Goal: Transaction & Acquisition: Purchase product/service

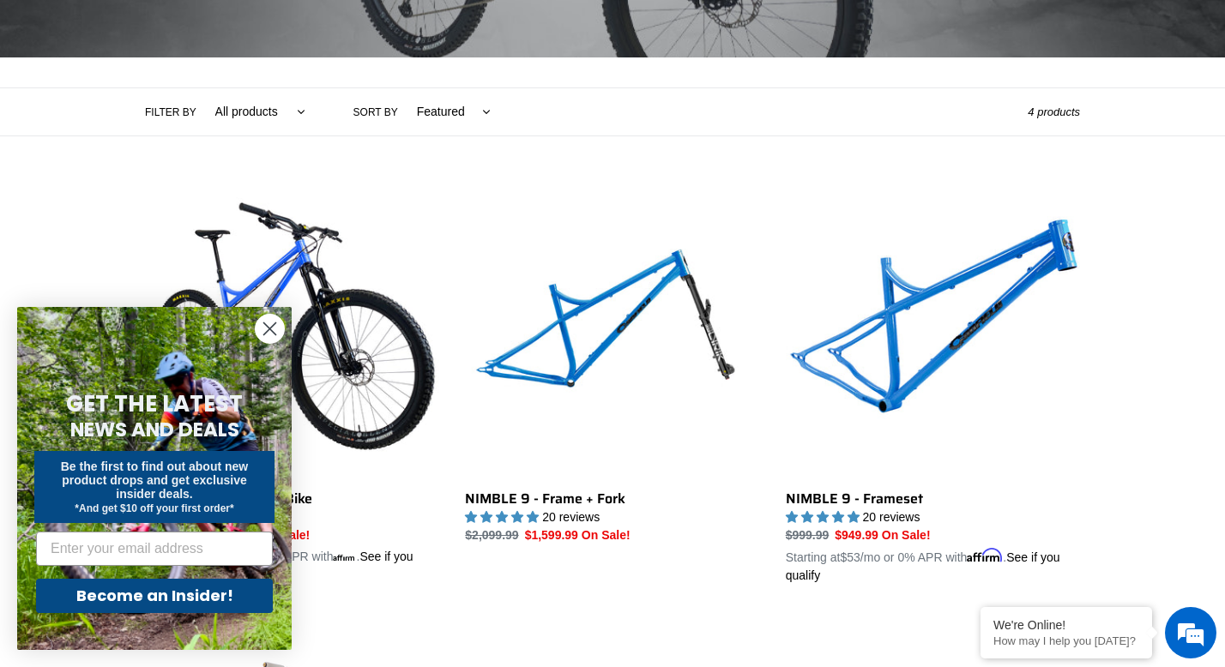
scroll to position [331, 0]
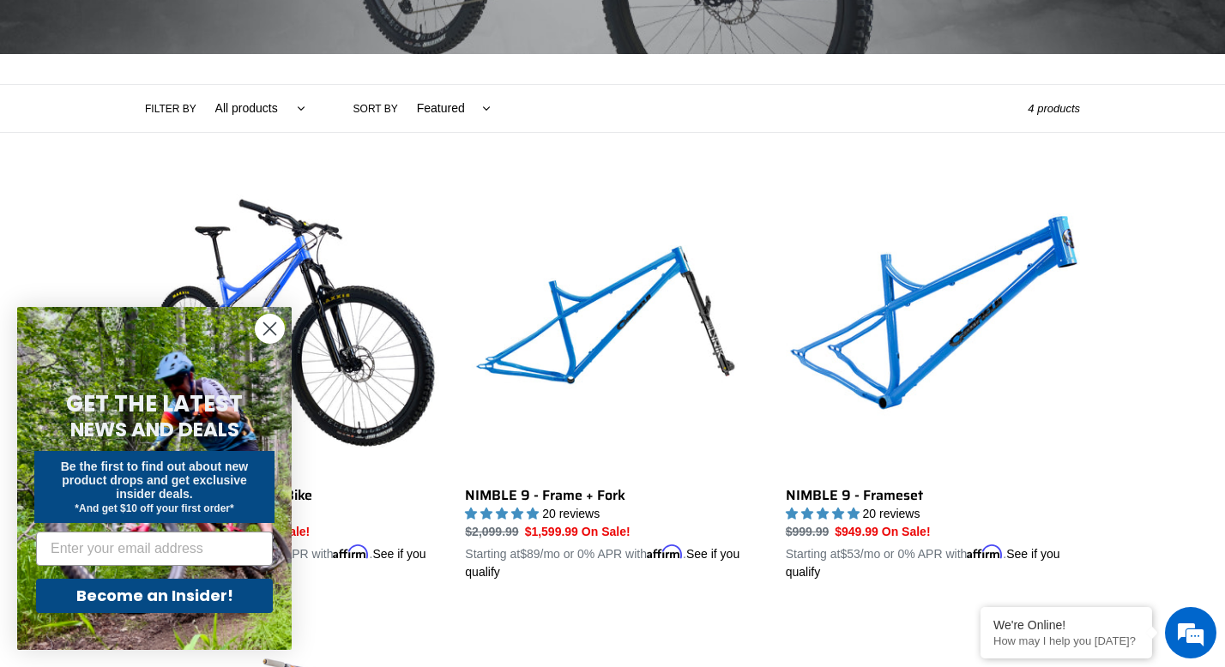
click at [266, 330] on circle "Close dialog" at bounding box center [270, 329] width 28 height 28
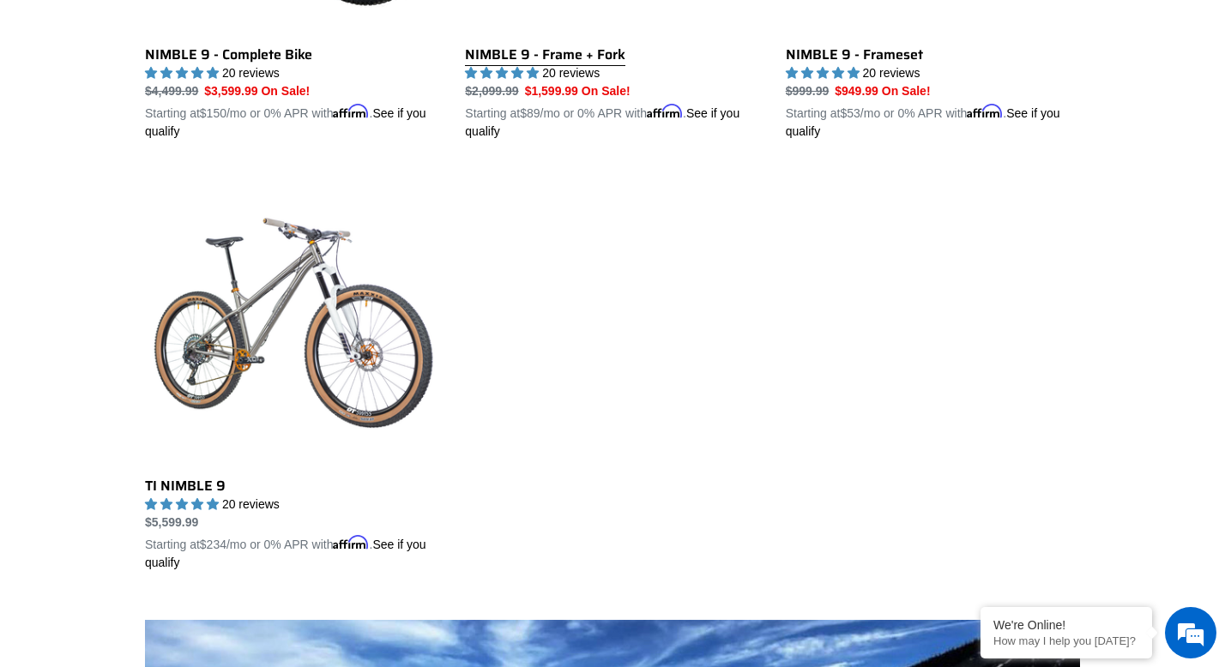
scroll to position [777, 0]
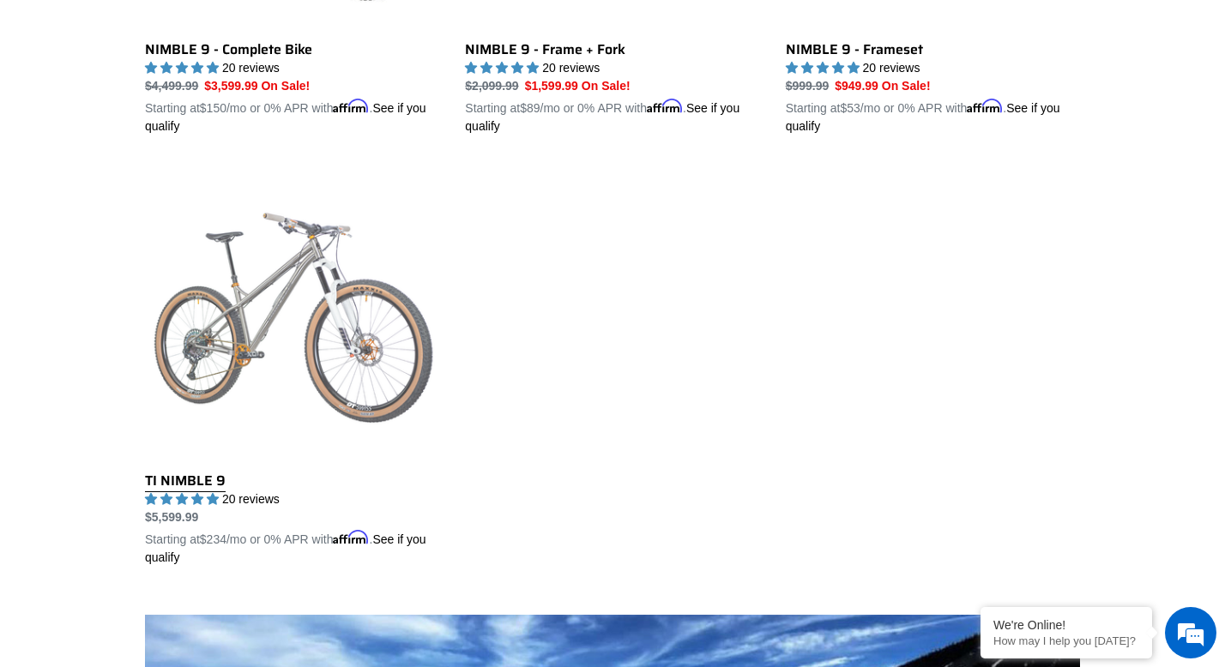
click at [277, 273] on link "TI NIMBLE 9" at bounding box center [292, 366] width 294 height 401
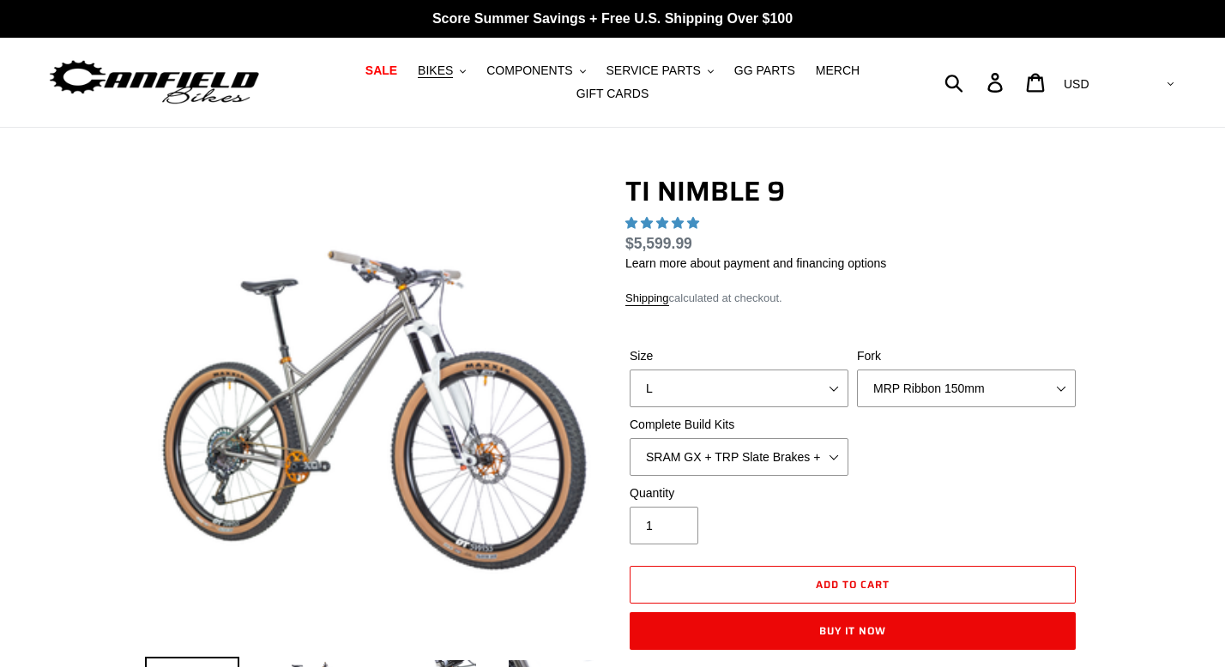
select select "highest-rating"
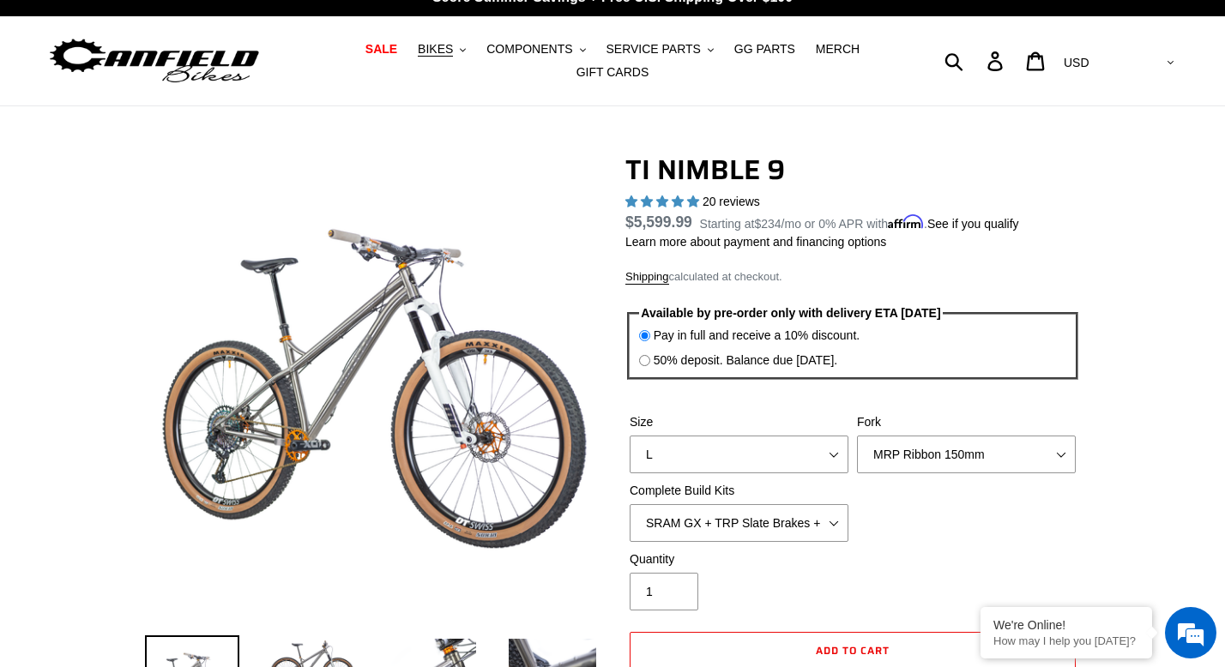
scroll to position [23, 0]
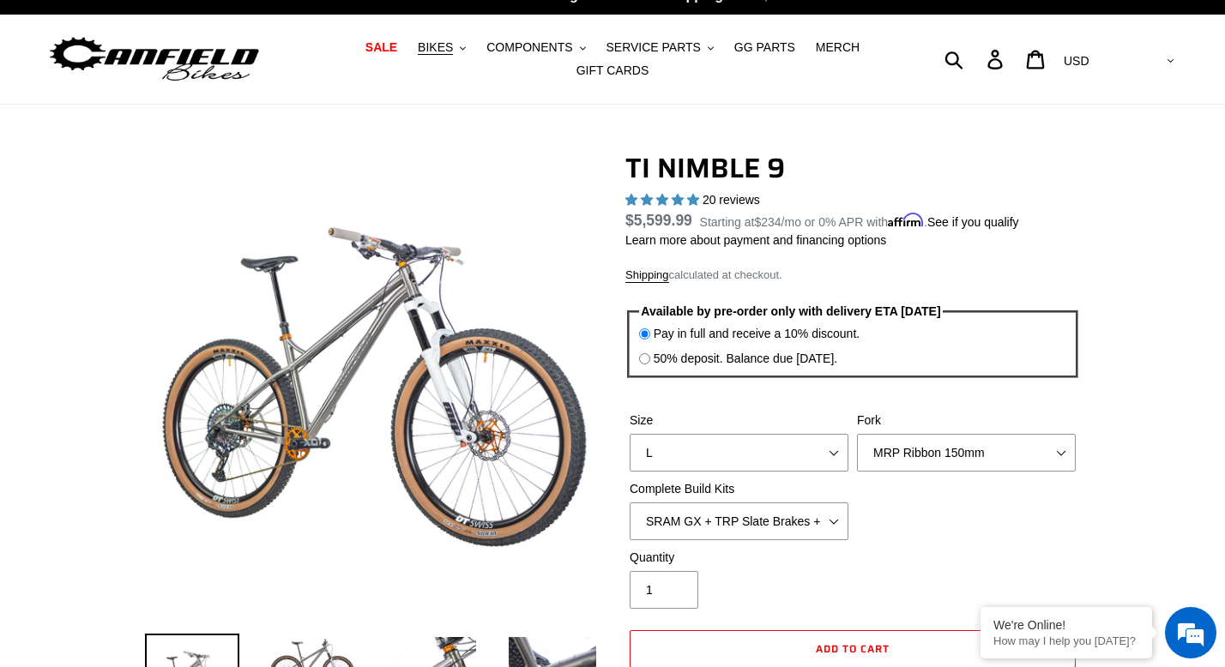
click at [645, 358] on input "50% deposit. Balance due [DATE]." at bounding box center [644, 358] width 11 height 11
radio input "true"
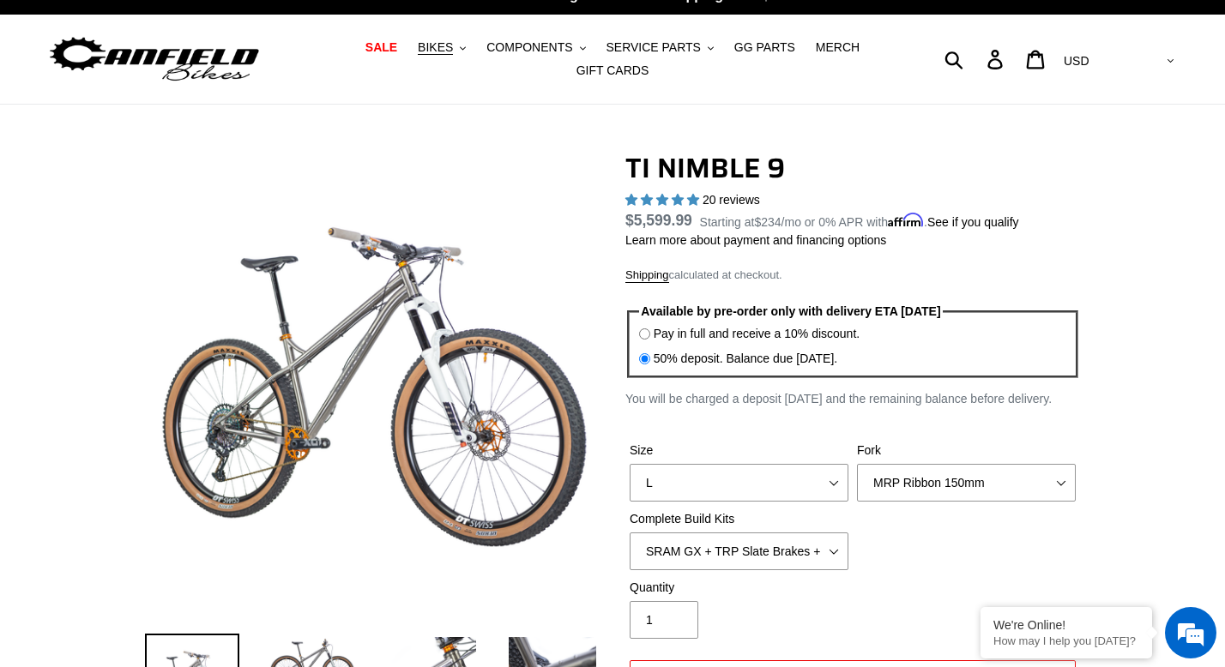
click at [645, 358] on input "50% deposit. Balance due [DATE]." at bounding box center [644, 358] width 11 height 11
click at [644, 329] on input "Pay in full and receive a 10% discount." at bounding box center [644, 334] width 11 height 11
radio input "true"
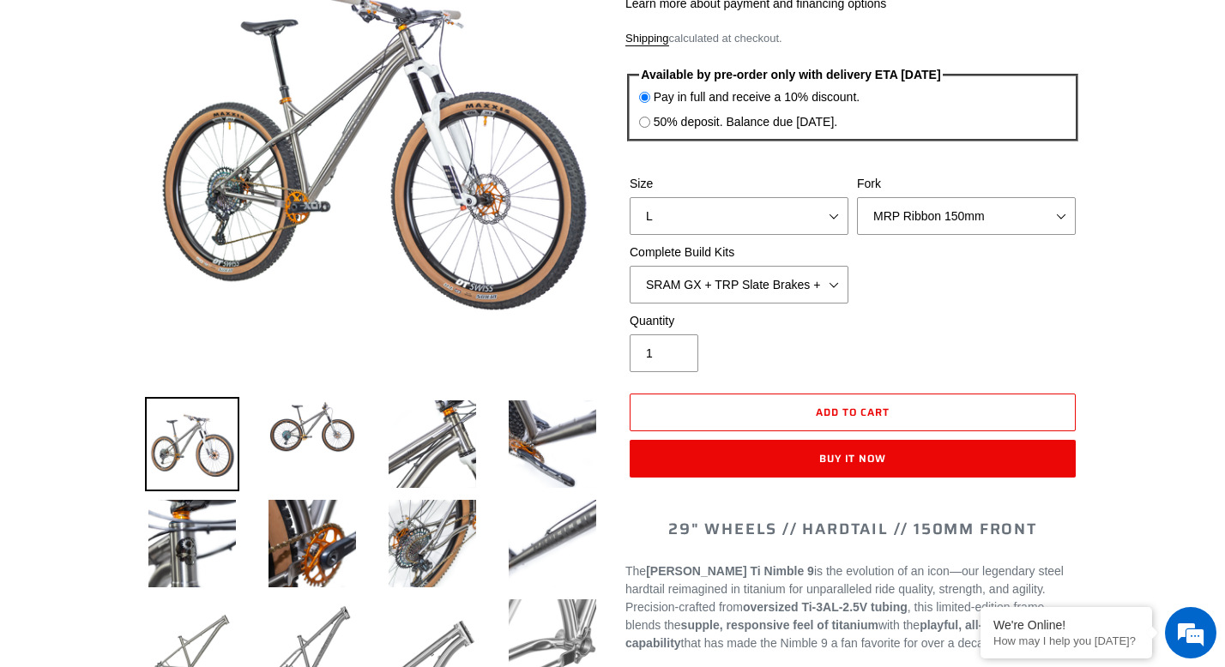
scroll to position [299, 0]
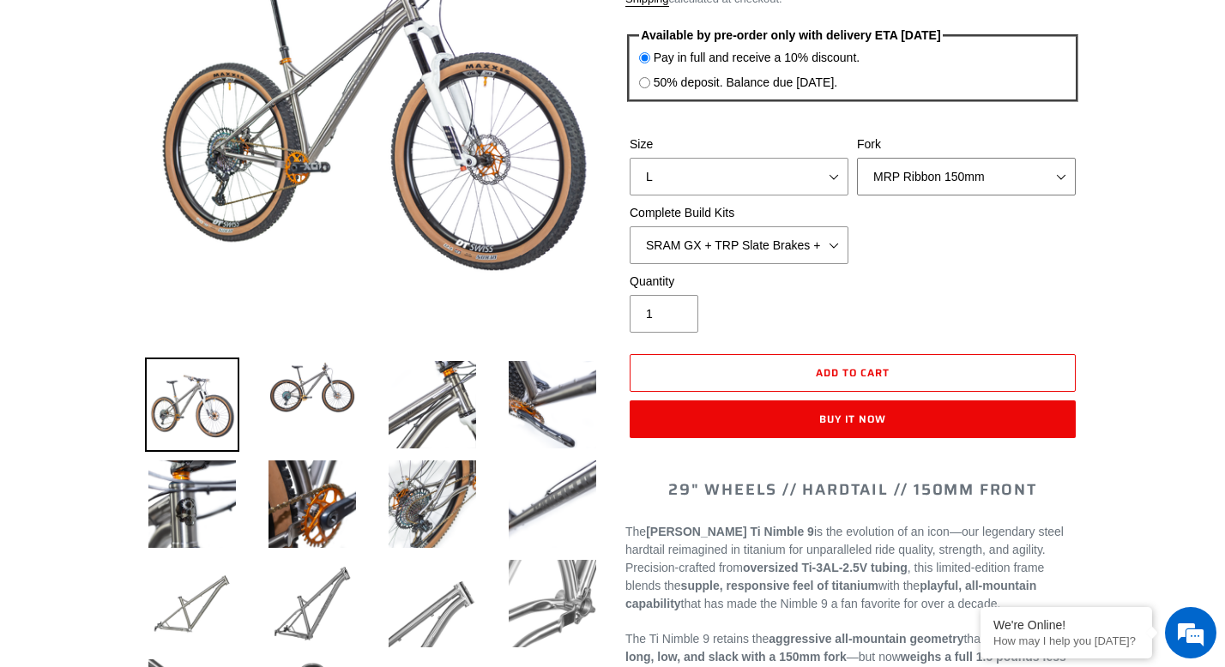
click at [948, 159] on select "MRP Ribbon 150mm RockShox Lyrik 150mm Fox Factory 36 150mm Cane Creek Helm 150m…" at bounding box center [966, 177] width 219 height 38
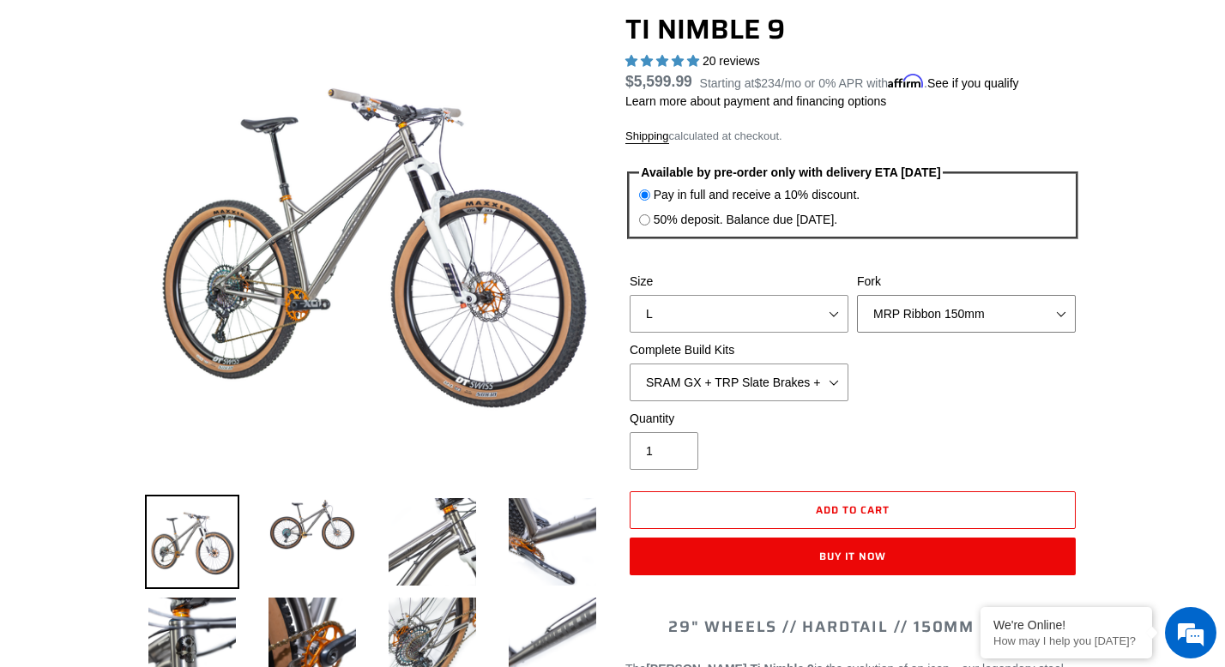
scroll to position [158, 0]
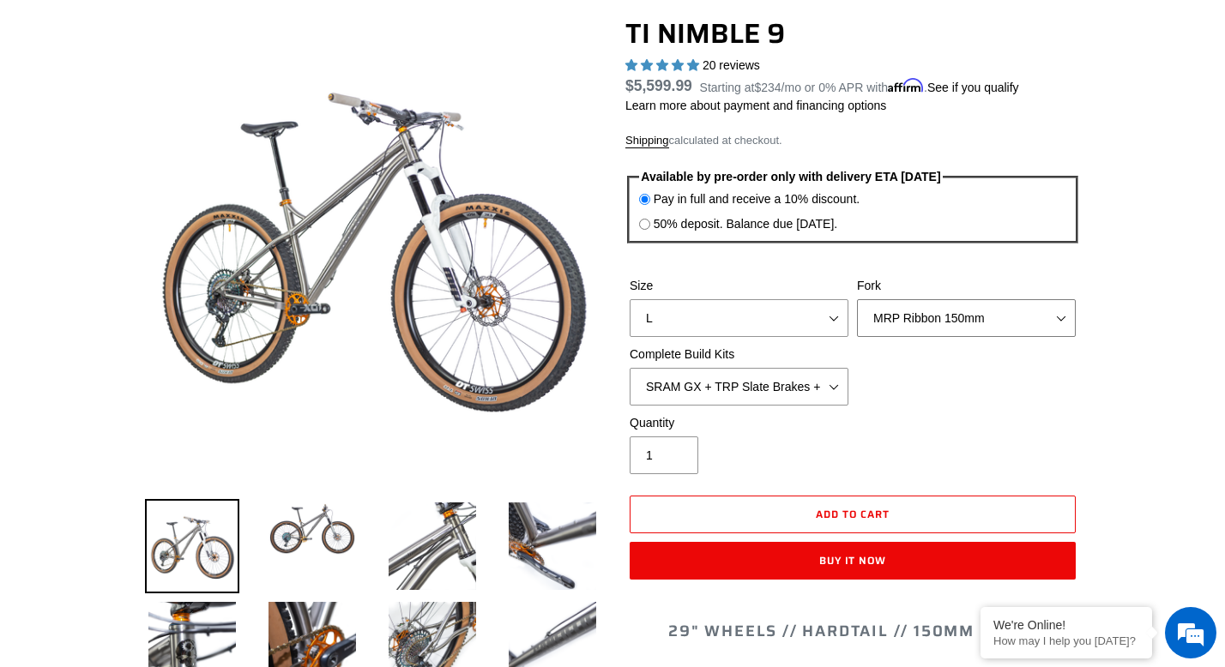
click at [968, 319] on select "MRP Ribbon 150mm RockShox Lyrik 150mm Fox Factory 36 150mm Cane Creek Helm 150m…" at bounding box center [966, 318] width 219 height 38
click at [857, 299] on select "MRP Ribbon 150mm RockShox Lyrik 150mm Fox Factory 36 150mm Cane Creek Helm 150m…" at bounding box center [966, 318] width 219 height 38
click at [952, 318] on select "MRP Ribbon 150mm RockShox Lyrik 150mm Fox Factory 36 150mm Cane Creek Helm 150m…" at bounding box center [966, 318] width 219 height 38
click at [857, 299] on select "MRP Ribbon 150mm RockShox Lyrik 150mm Fox Factory 36 150mm Cane Creek Helm 150m…" at bounding box center [966, 318] width 219 height 38
click at [941, 312] on select "MRP Ribbon 150mm RockShox Lyrik 150mm Fox Factory 36 150mm Cane Creek Helm 150m…" at bounding box center [966, 318] width 219 height 38
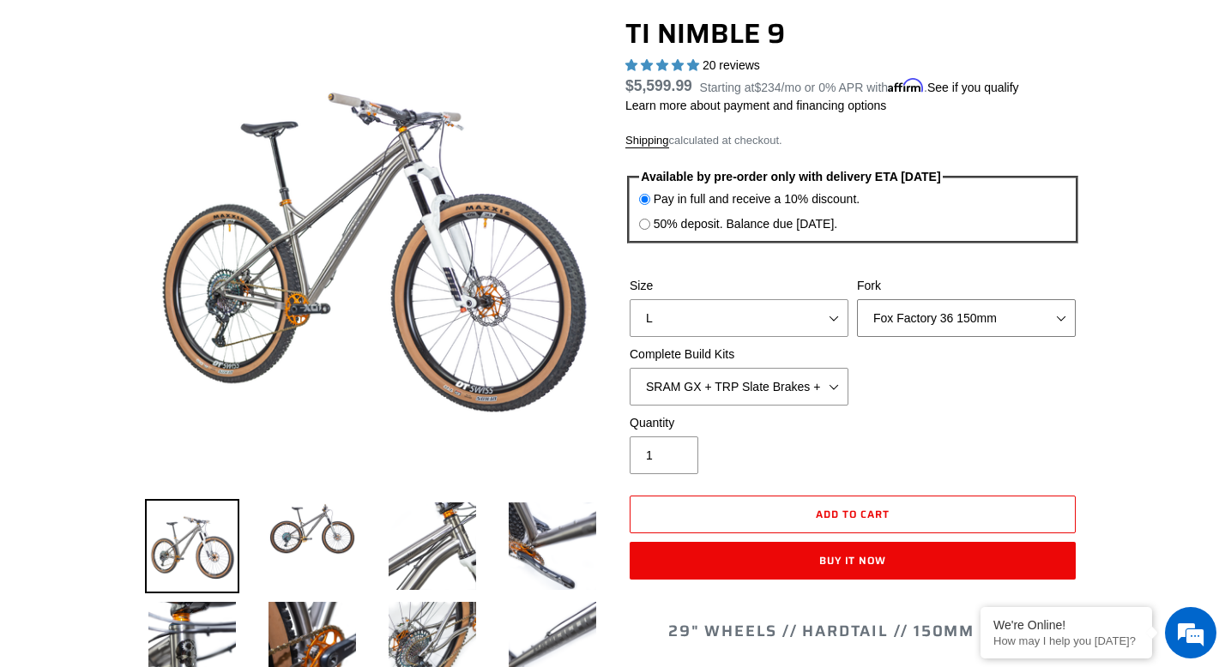
select select "MRP Ribbon 150mm"
click at [857, 299] on select "MRP Ribbon 150mm RockShox Lyrik 150mm Fox Factory 36 150mm Cane Creek Helm 150m…" at bounding box center [966, 318] width 219 height 38
click at [807, 389] on select "SRAM GX + TRP Slate Brakes + Rotors + e13 LG-1 Wheels SHIMANO XT + SHIMANO brak…" at bounding box center [739, 387] width 219 height 38
select select "SHIMANO XT + SHIMANO brakes + Rotors + e13 LG-1 Wheels"
click at [630, 368] on select "SRAM GX + TRP Slate Brakes + Rotors + e13 LG-1 Wheels SHIMANO XT + SHIMANO brak…" at bounding box center [739, 387] width 219 height 38
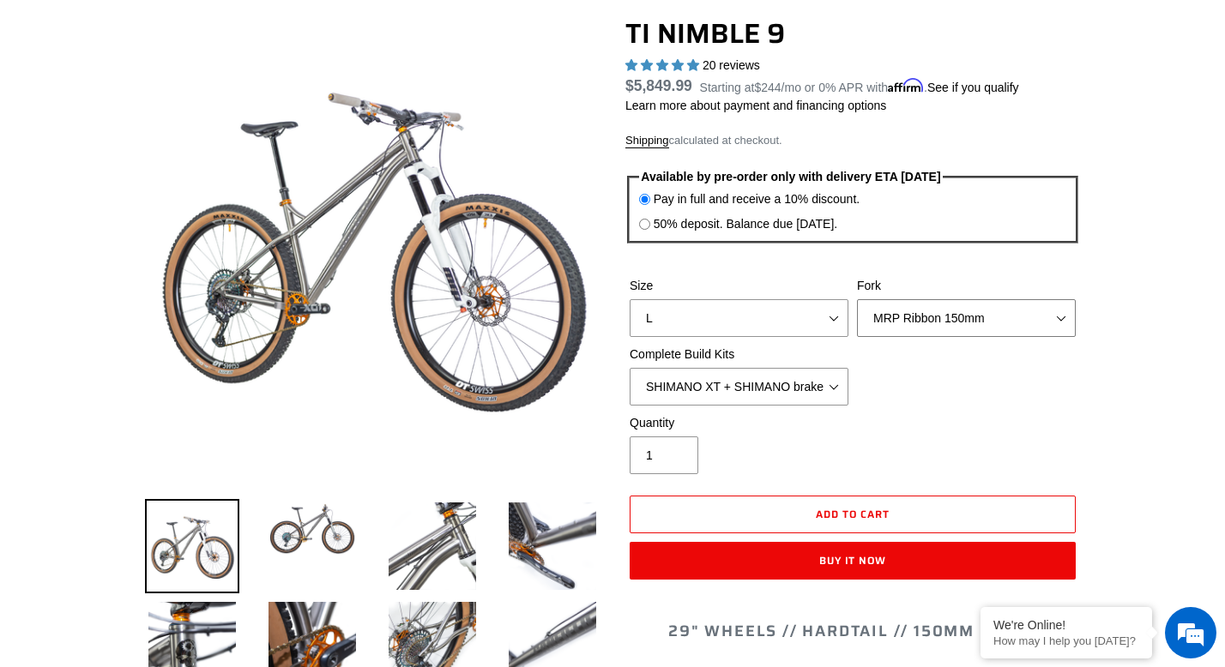
click at [925, 320] on select "MRP Ribbon 150mm RockShox Lyrik 150mm Fox Factory 36 150mm Cane Creek Helm 150m…" at bounding box center [966, 318] width 219 height 38
select select "RockShox Lyrik 150mm"
click at [857, 299] on select "MRP Ribbon 150mm RockShox Lyrik 150mm Fox Factory 36 150mm Cane Creek Helm 150m…" at bounding box center [966, 318] width 219 height 38
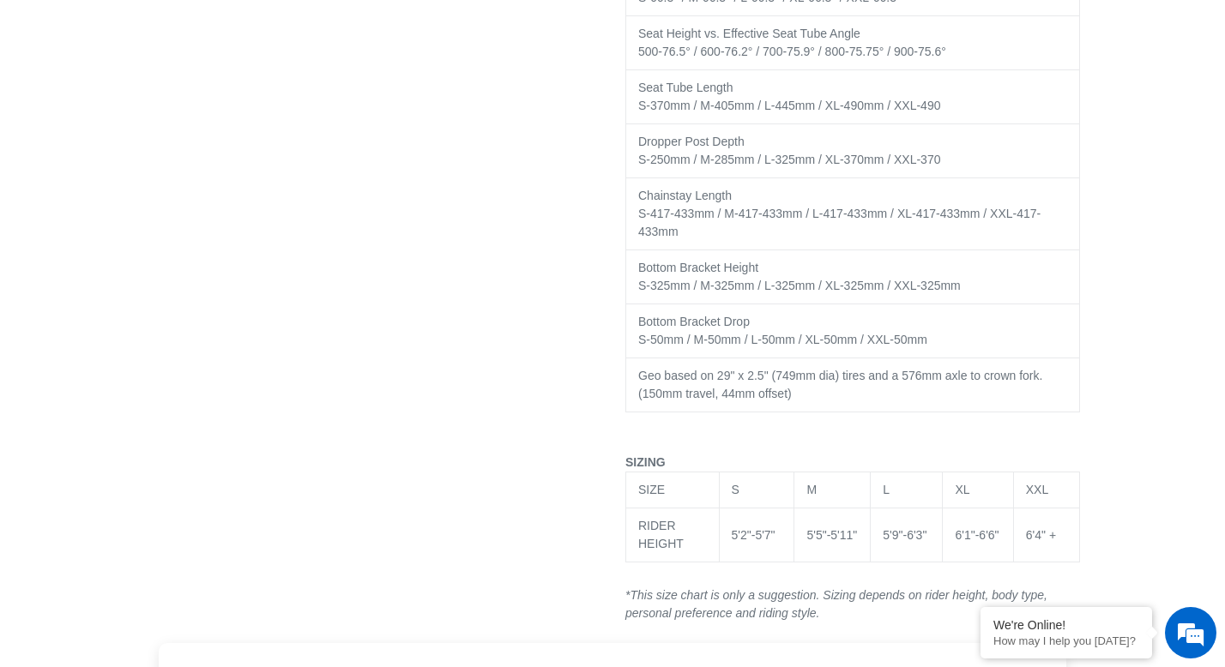
scroll to position [3548, 0]
